Goal: Information Seeking & Learning: Learn about a topic

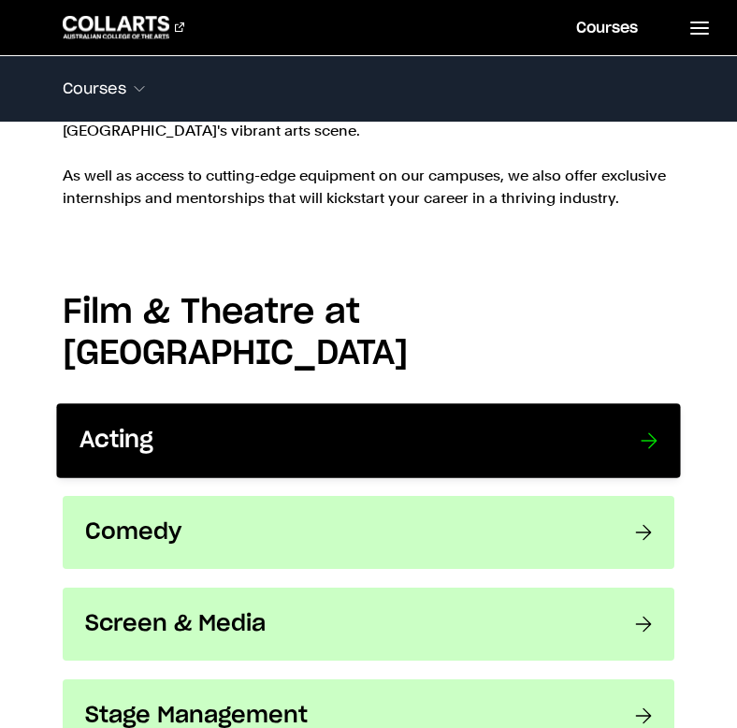
scroll to position [1260, 0]
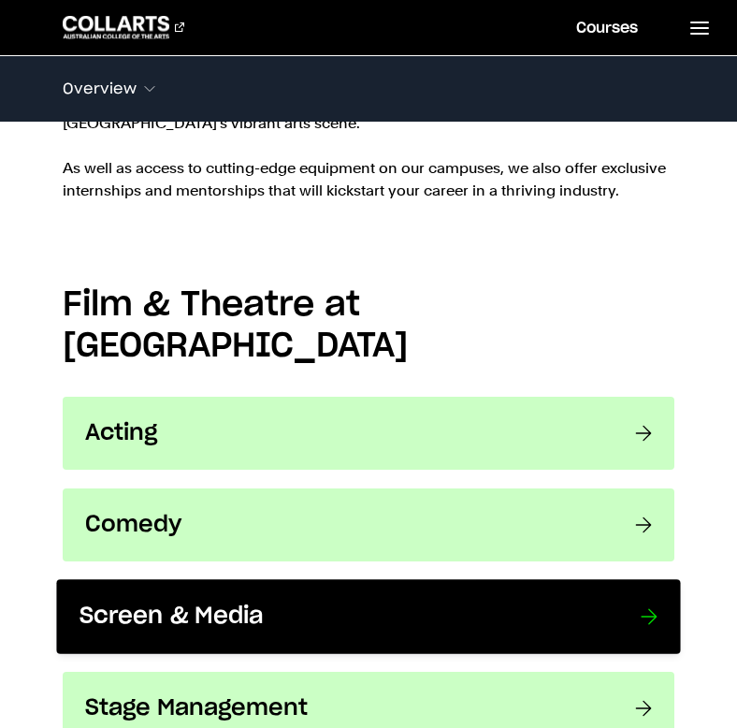
click at [398, 580] on link "Screen & Media Learn the skills you need to become a screen storyteller from aw…" at bounding box center [368, 617] width 624 height 75
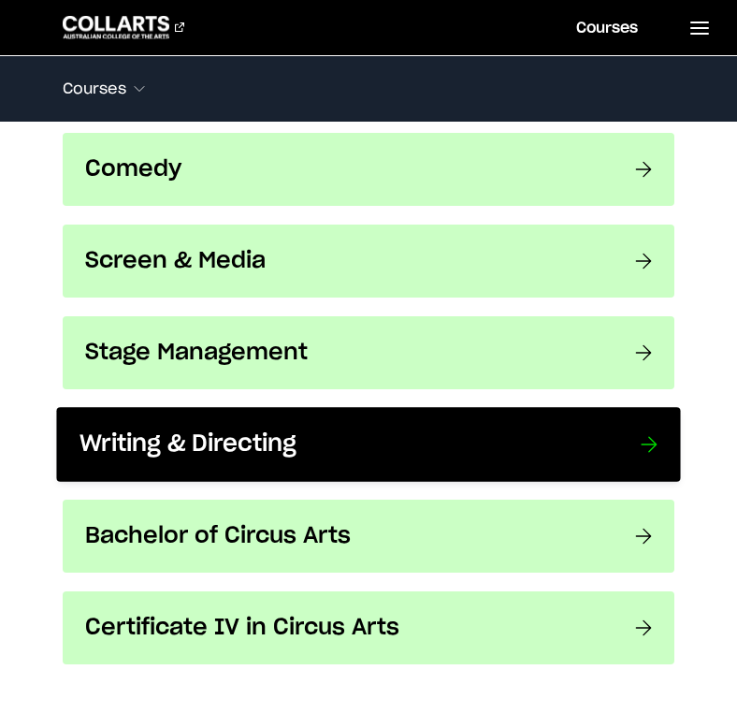
scroll to position [1616, 0]
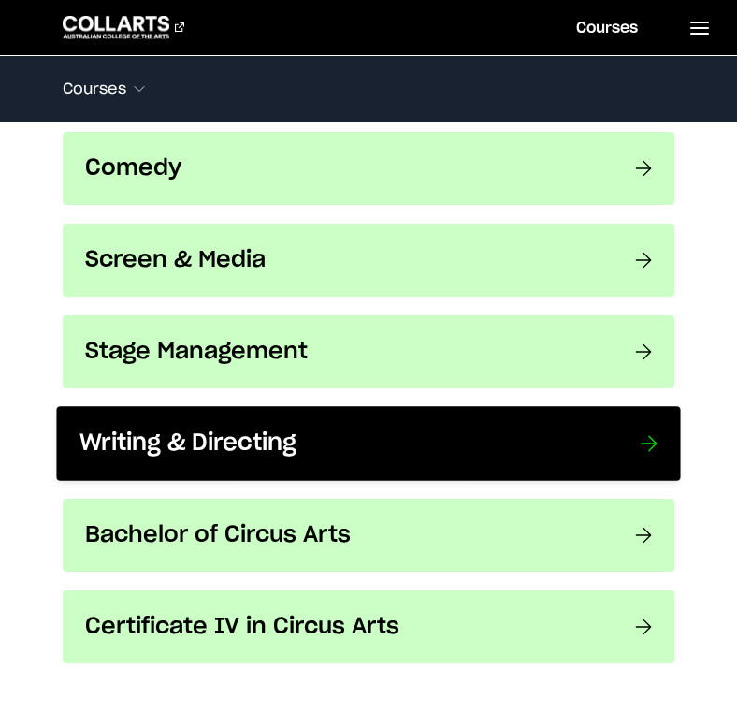
click at [295, 429] on h3 "Writing & Directing" at bounding box center [340, 443] width 523 height 29
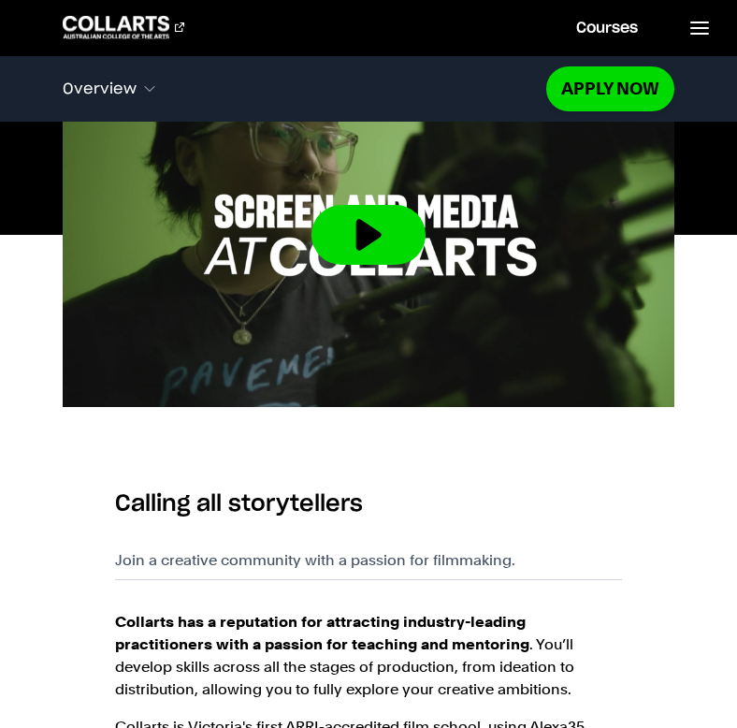
scroll to position [809, 0]
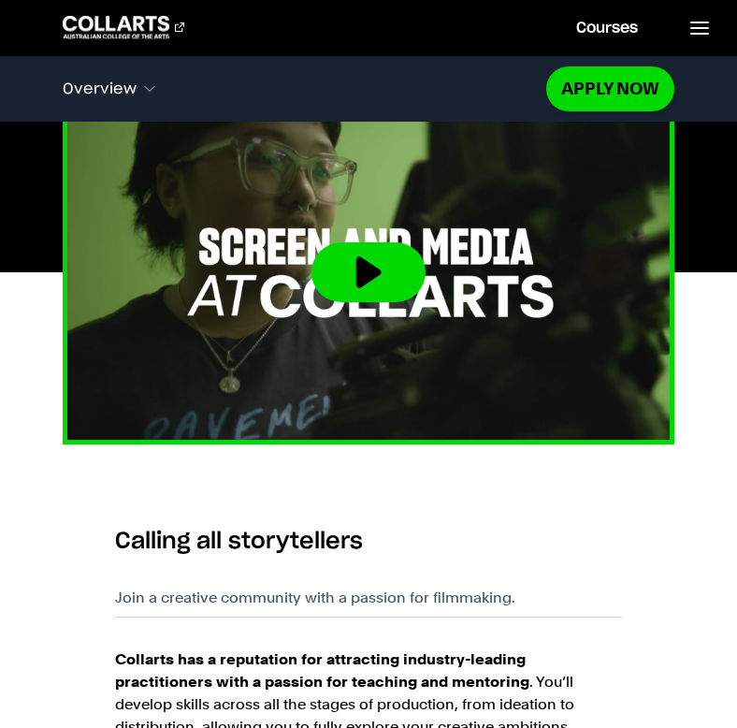
click at [316, 296] on button at bounding box center [368, 272] width 114 height 60
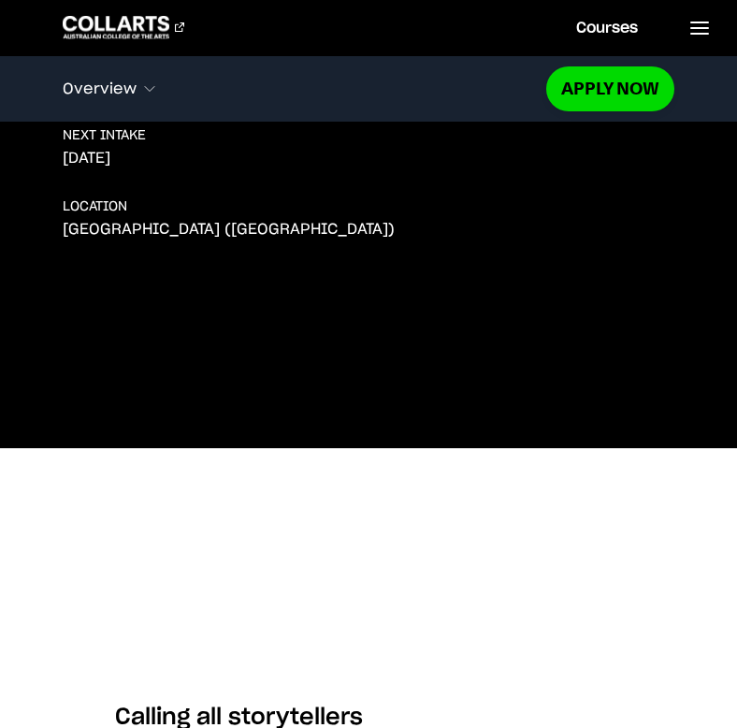
scroll to position [678, 0]
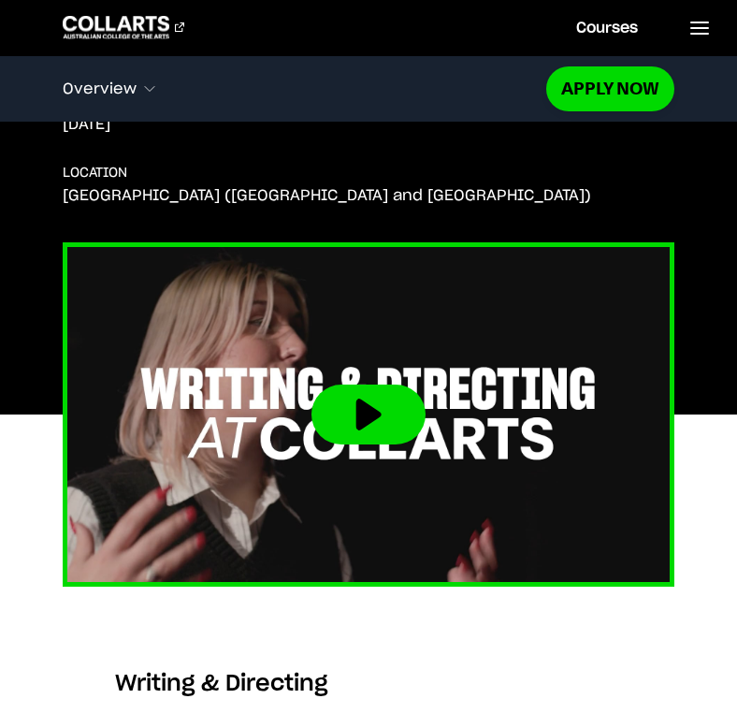
scroll to position [645, 0]
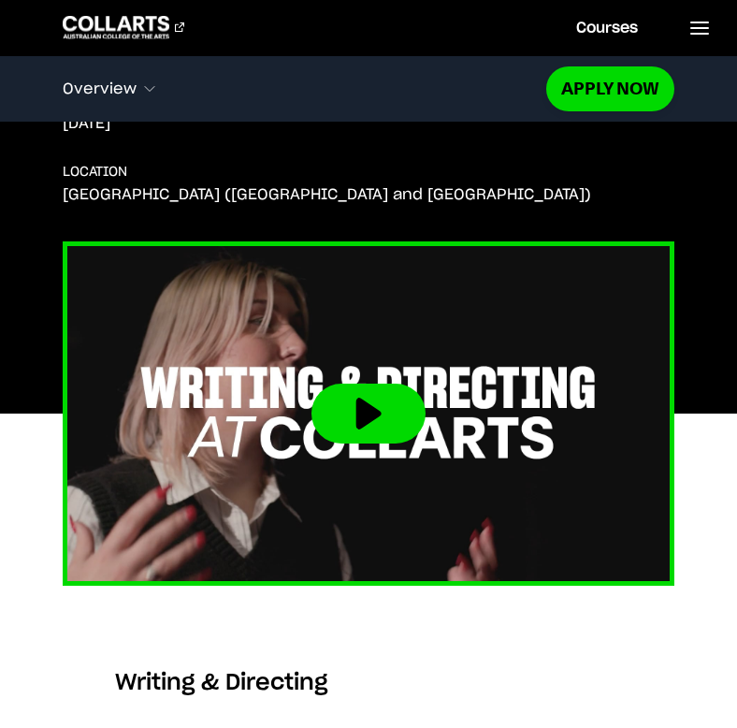
click at [375, 405] on button at bounding box center [368, 413] width 114 height 60
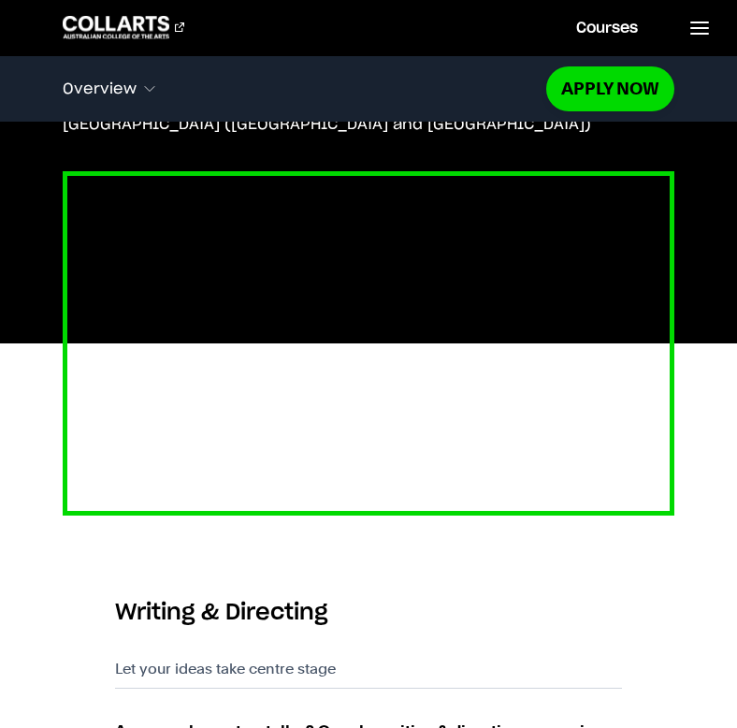
scroll to position [714, 0]
